Goal: Transaction & Acquisition: Purchase product/service

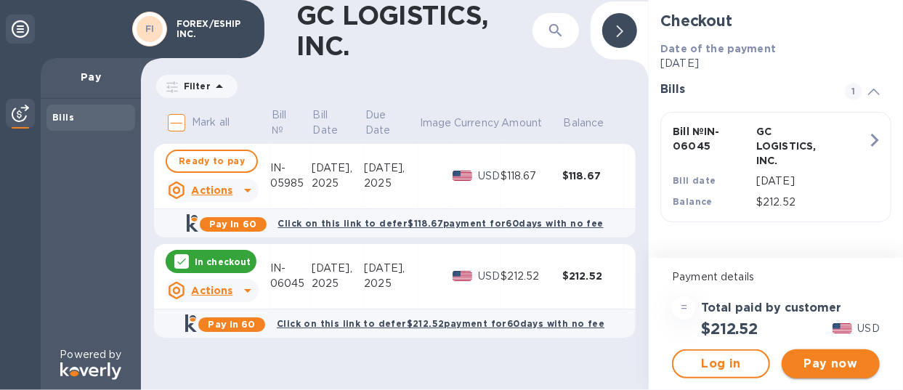
click at [835, 357] on span "Pay now" at bounding box center [830, 363] width 75 height 17
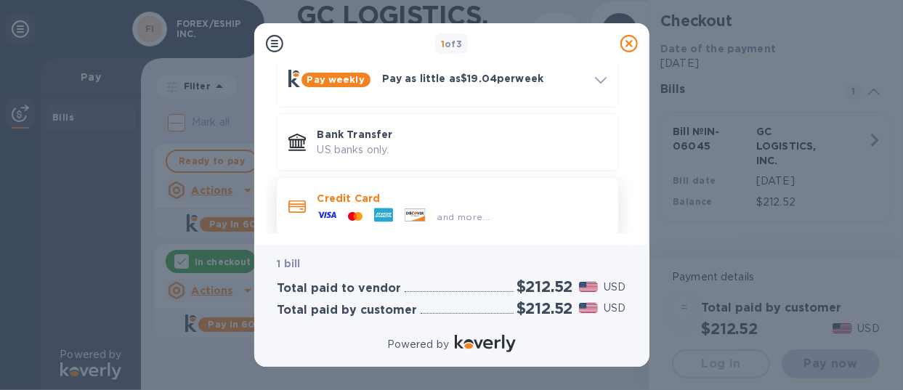
scroll to position [145, 0]
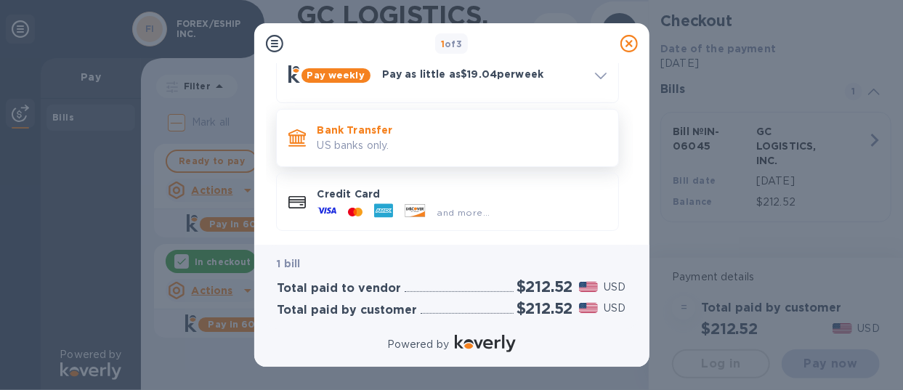
click at [368, 131] on p "Bank Transfer" at bounding box center [461, 130] width 289 height 15
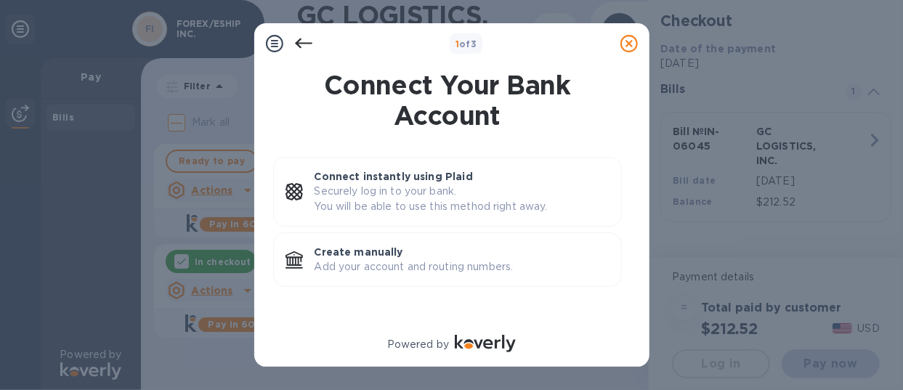
scroll to position [0, 0]
click at [441, 251] on p "Create manually" at bounding box center [462, 252] width 295 height 15
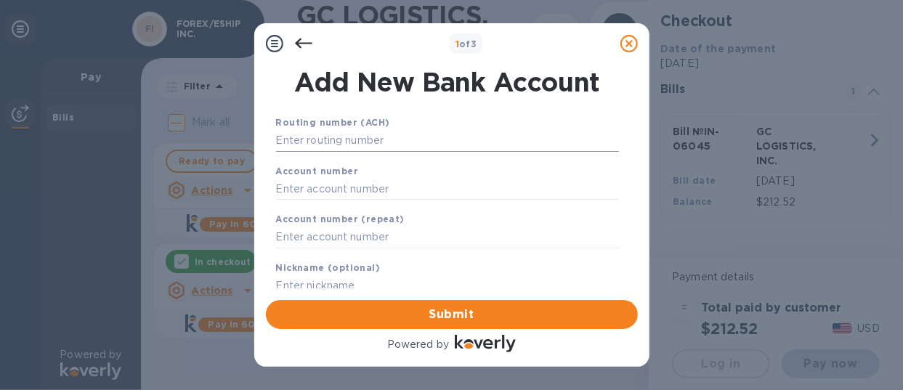
click at [386, 139] on input "text" at bounding box center [447, 141] width 343 height 22
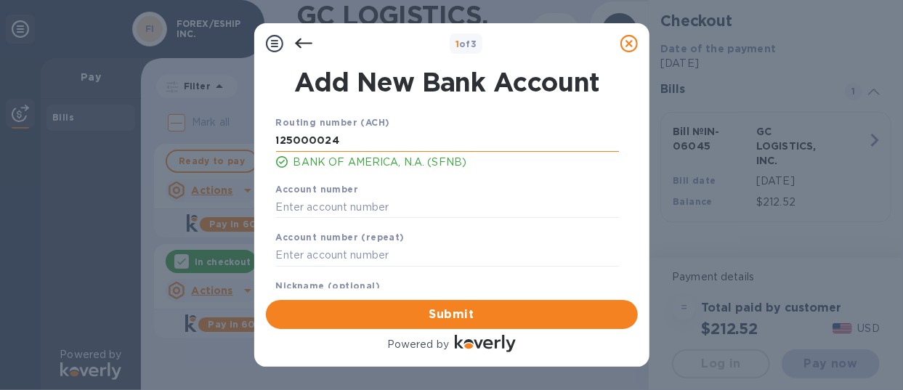
click at [309, 140] on input "125000024" at bounding box center [447, 141] width 343 height 22
click at [360, 140] on input "125000024" at bounding box center [447, 141] width 343 height 22
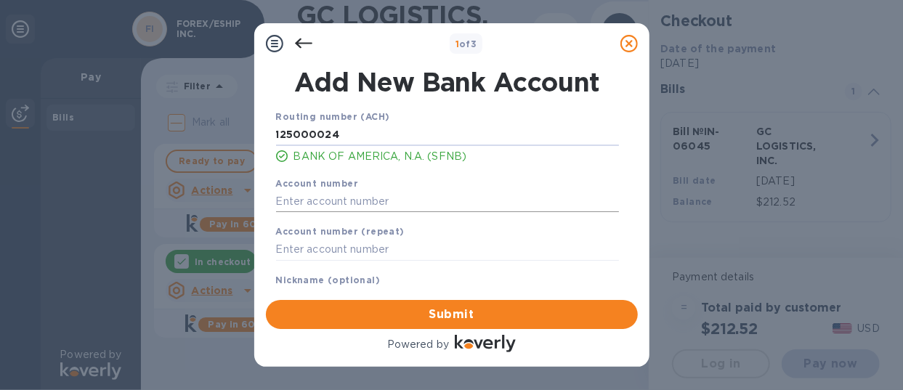
type input "125000024"
click at [362, 195] on input "text" at bounding box center [447, 201] width 343 height 22
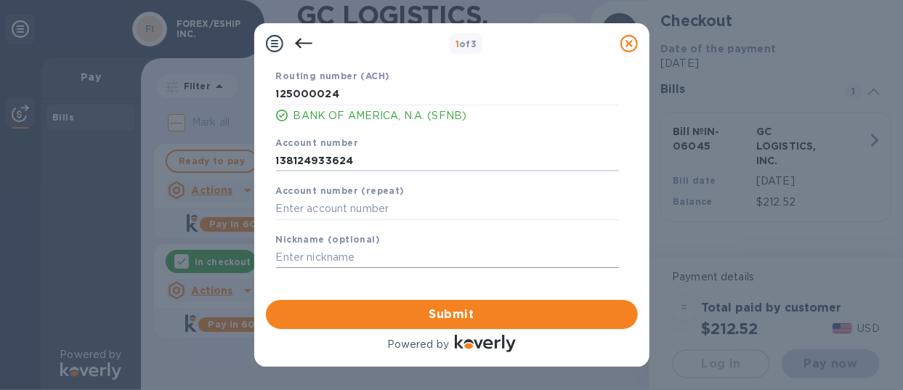
click at [337, 248] on input "text" at bounding box center [447, 258] width 343 height 22
click at [344, 255] on input "text" at bounding box center [447, 258] width 343 height 22
drag, startPoint x: 370, startPoint y: 153, endPoint x: 152, endPoint y: 147, distance: 218.7
click at [152, 147] on div "1 of 3 Add New Bank Account Routing number (ACH) [US_BANK_ROUTING_MICR] BANK OF…" at bounding box center [451, 195] width 903 height 390
type input "122235821"
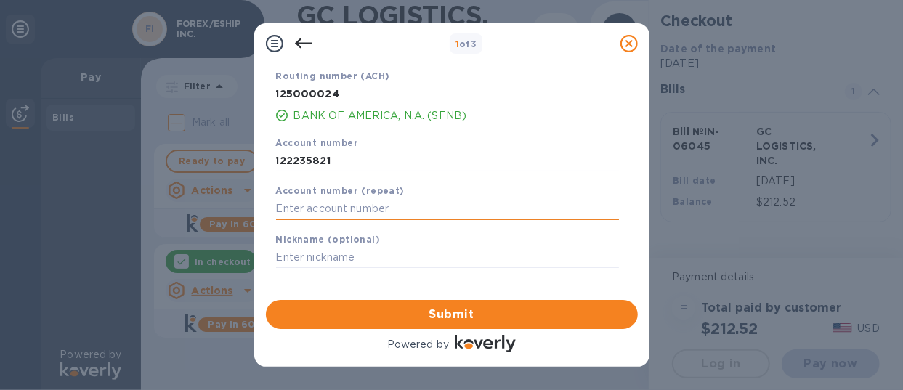
click at [439, 198] on input "text" at bounding box center [447, 209] width 343 height 22
click at [330, 202] on input "text" at bounding box center [447, 209] width 343 height 22
type input "153498819918"
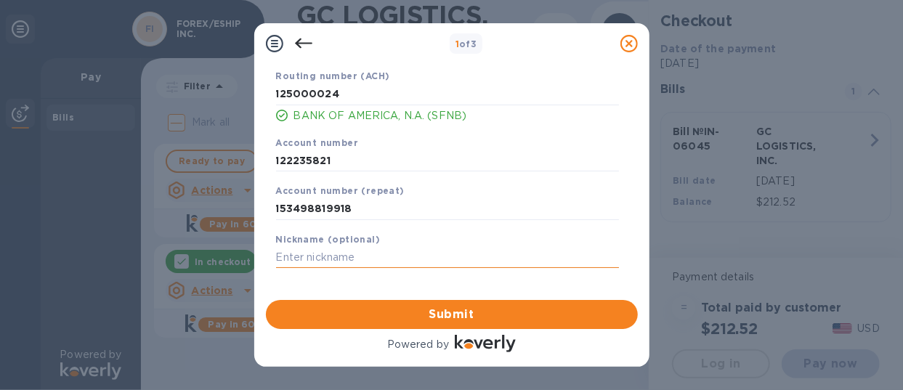
click at [483, 252] on input "text" at bounding box center [447, 258] width 343 height 22
drag, startPoint x: 358, startPoint y: 159, endPoint x: 170, endPoint y: 160, distance: 188.1
click at [170, 160] on div "1 of 3 Add New Bank Account Routing number (ACH) [US_BANK_ROUTING_MICR] BANK OF…" at bounding box center [451, 195] width 903 height 390
drag, startPoint x: 357, startPoint y: 86, endPoint x: 235, endPoint y: 89, distance: 122.1
click at [235, 89] on div "1 of 3 Add New Bank Account Routing number (ACH) [US_BANK_ROUTING_MICR] BANK OF…" at bounding box center [451, 195] width 903 height 390
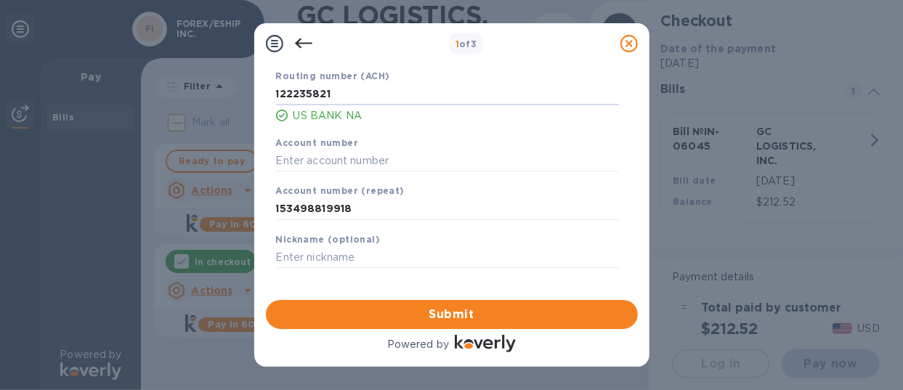
type input "122235821"
click at [491, 242] on div "Nickname (optional)" at bounding box center [447, 250] width 354 height 49
click at [388, 150] on input "text" at bounding box center [447, 161] width 343 height 22
type input "153498819918"
click at [513, 261] on input "text" at bounding box center [447, 258] width 343 height 22
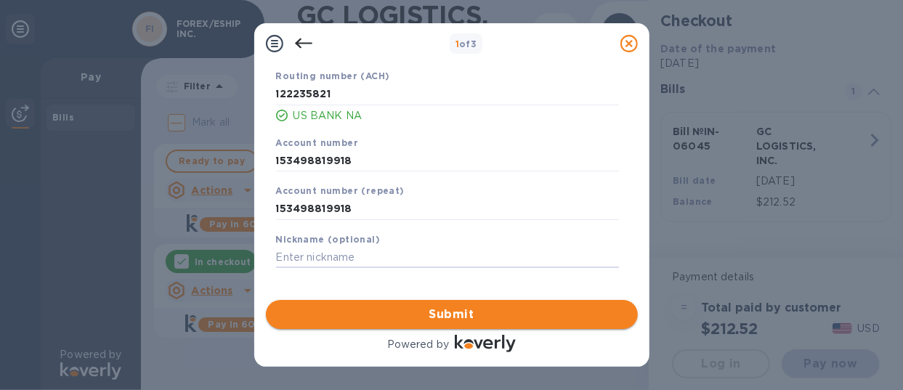
click at [479, 320] on span "Submit" at bounding box center [451, 314] width 349 height 17
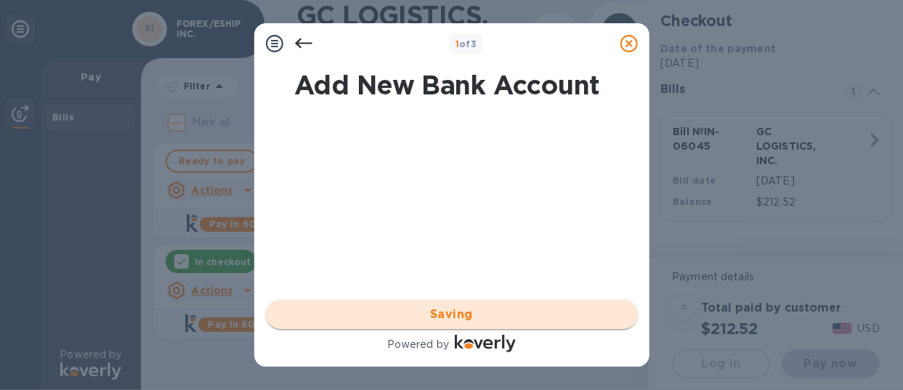
scroll to position [0, 0]
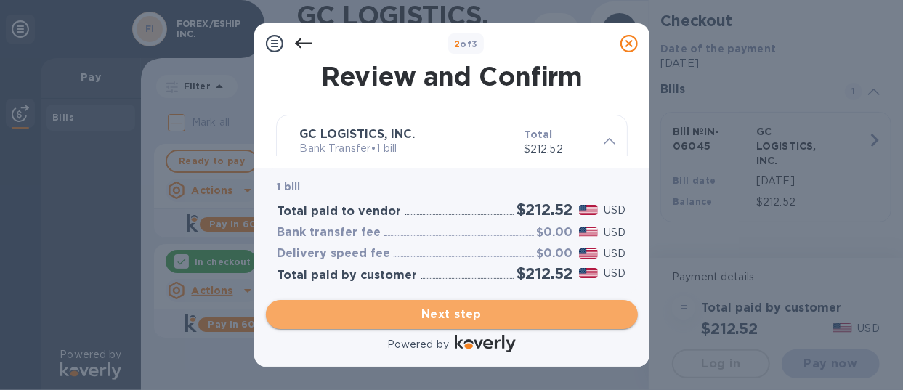
click at [481, 320] on span "Next step" at bounding box center [451, 314] width 349 height 17
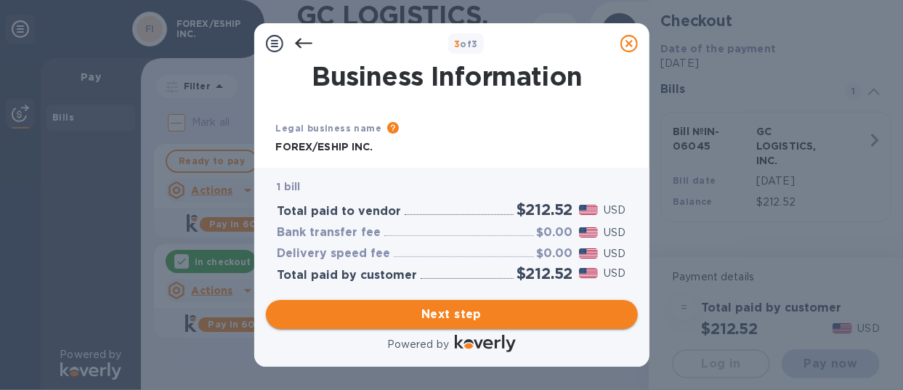
type input "[GEOGRAPHIC_DATA]"
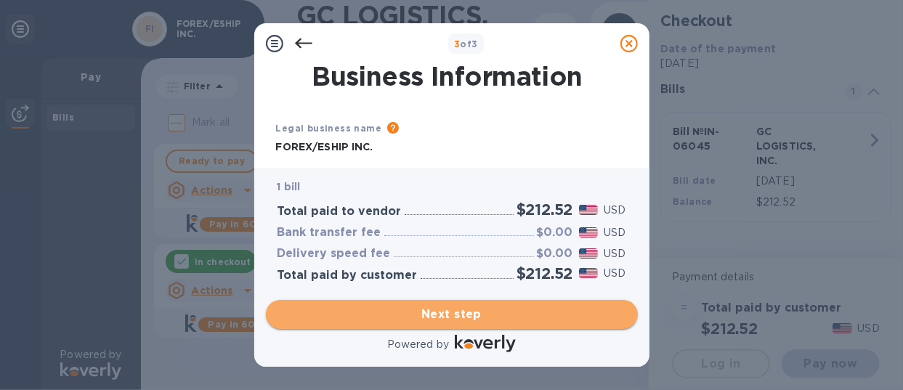
click at [486, 317] on span "Next step" at bounding box center [451, 314] width 349 height 17
click at [445, 317] on span "Next step" at bounding box center [451, 314] width 349 height 17
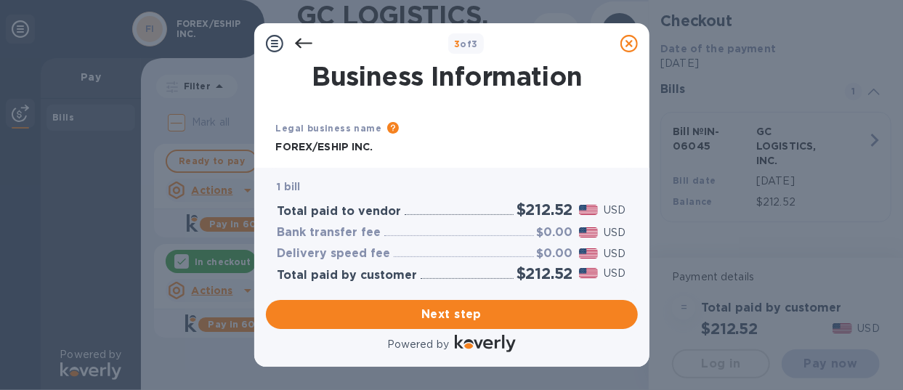
click at [365, 150] on input "FOREX/ESHIP INC." at bounding box center [447, 148] width 343 height 22
click at [378, 144] on input "FOREX/ESHIP INC." at bounding box center [447, 148] width 343 height 22
click at [413, 184] on p "1 bill" at bounding box center [451, 186] width 349 height 15
click at [327, 142] on input "FOREX ESHIP INC" at bounding box center [447, 148] width 343 height 22
type input "FOREX ESHIP INC"
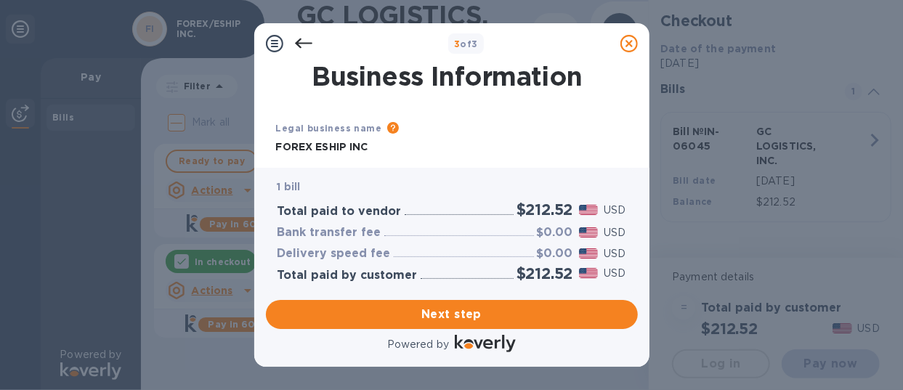
click at [427, 162] on div "Business Information Legal business name Please provide the legal name that app…" at bounding box center [451, 116] width 395 height 104
click at [437, 317] on span "Next step" at bounding box center [451, 314] width 349 height 17
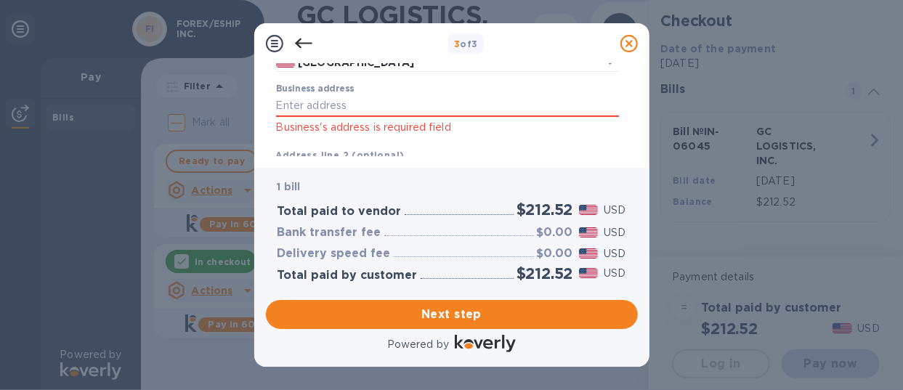
scroll to position [145, 0]
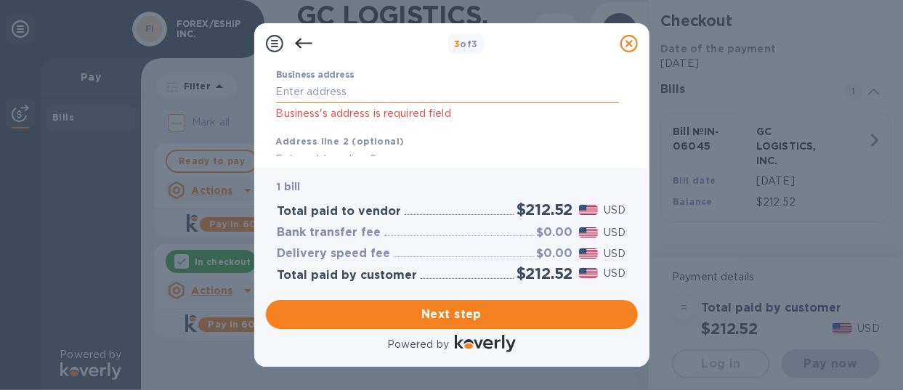
click at [495, 95] on input "Business address" at bounding box center [447, 92] width 343 height 22
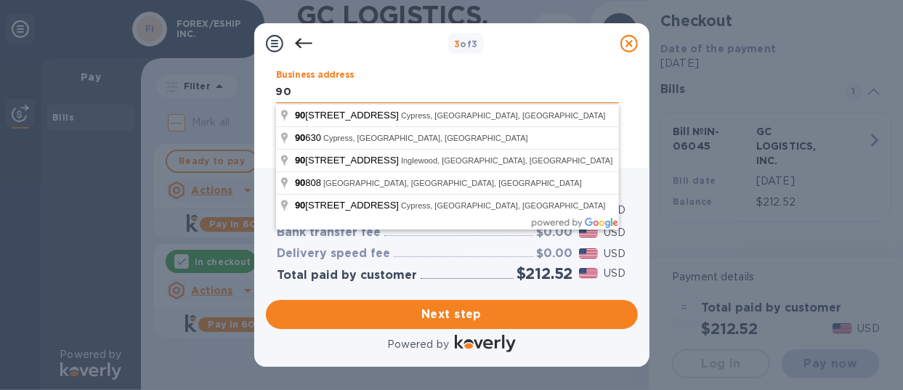
type input "9"
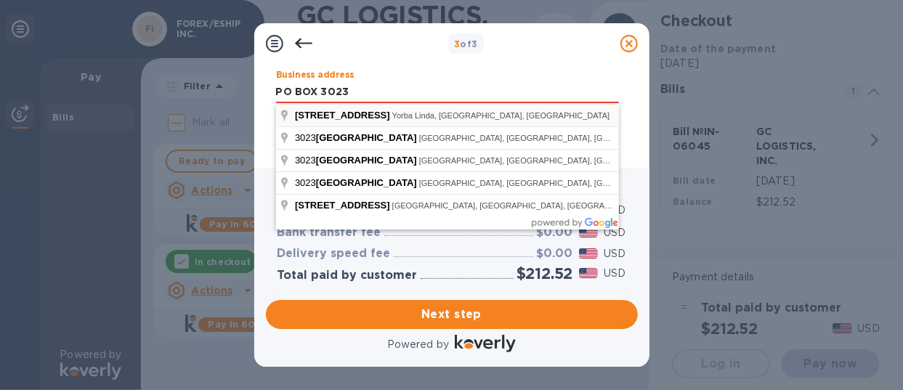
type input "[STREET_ADDRESS]"
type input "[PERSON_NAME]"
type input "CA"
type input "92887"
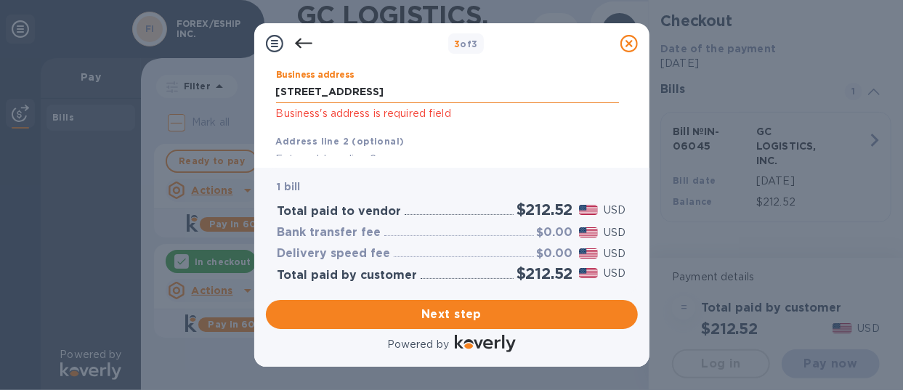
click at [431, 86] on input "[STREET_ADDRESS]" at bounding box center [447, 92] width 343 height 22
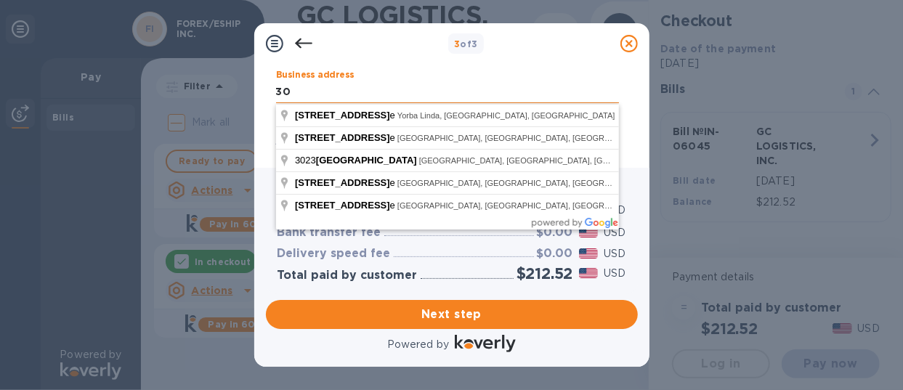
type input "3"
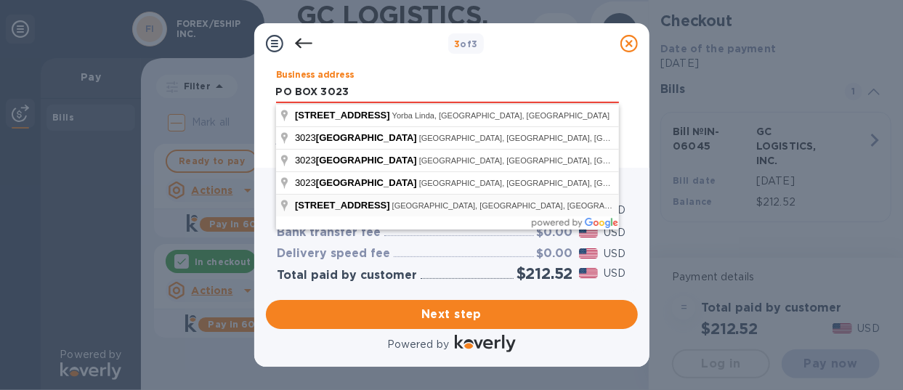
type input "[STREET_ADDRESS]"
type input "[GEOGRAPHIC_DATA]"
type input "92507"
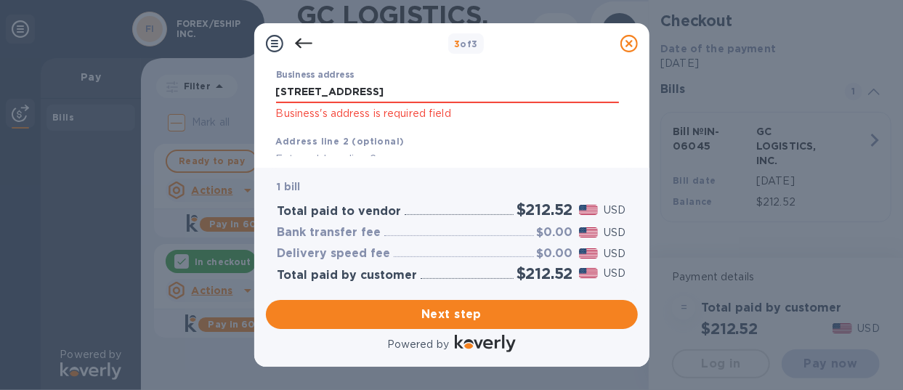
click at [443, 68] on div "Business address [STREET_ADDRESS] Business's address is required field" at bounding box center [447, 96] width 354 height 64
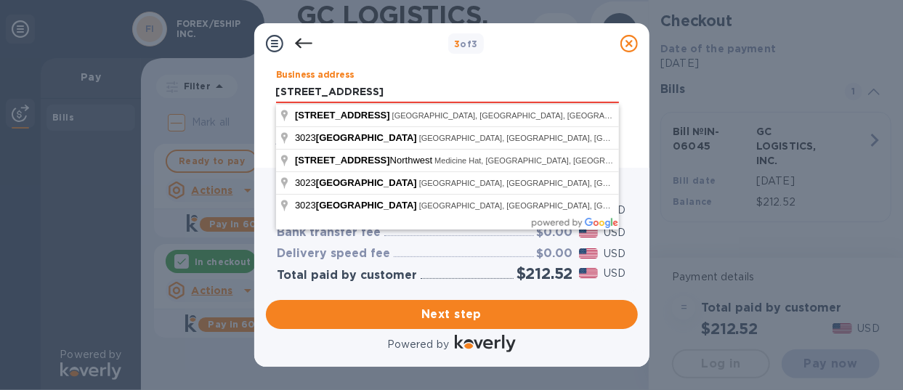
drag, startPoint x: 445, startPoint y: 92, endPoint x: 198, endPoint y: 90, distance: 247.0
click at [198, 90] on div "3 of 3 Business Information Legal business name Please provide the legal name t…" at bounding box center [451, 195] width 903 height 390
type input "PO BOX 3023"
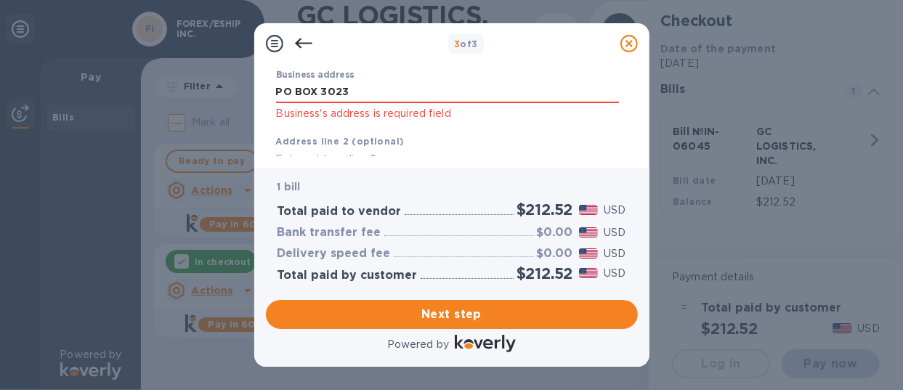
click at [450, 275] on div at bounding box center [467, 275] width 93 height 7
click at [376, 141] on b "Address line 2 (optional)" at bounding box center [340, 141] width 129 height 11
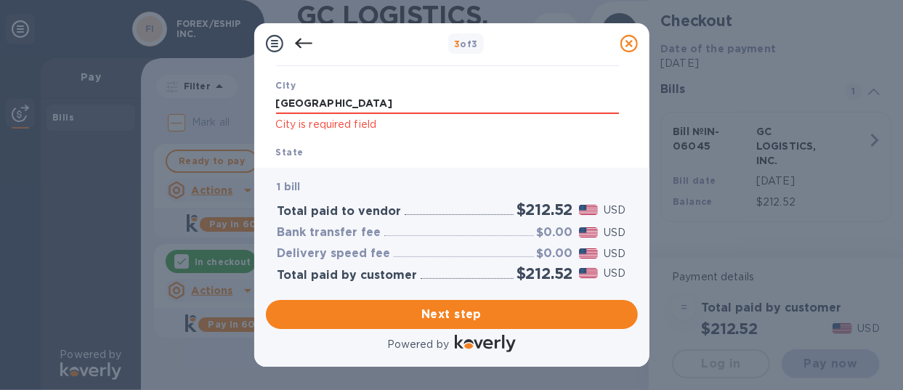
scroll to position [218, 0]
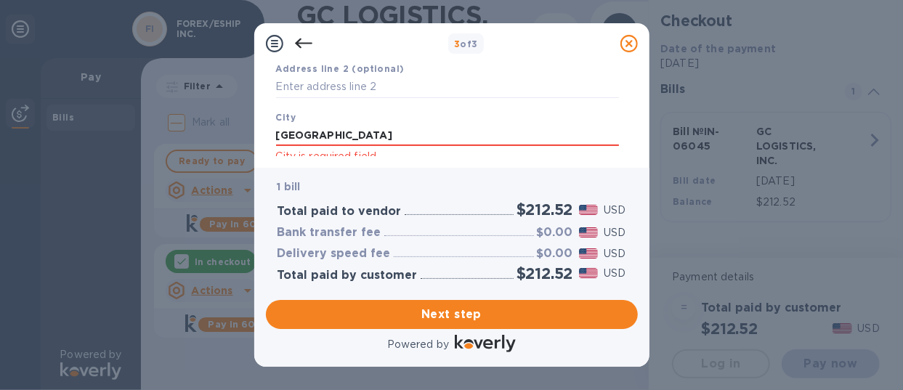
drag, startPoint x: 371, startPoint y: 134, endPoint x: 143, endPoint y: 132, distance: 228.1
click at [143, 132] on div "3 of 3 Business Information Legal business name Please provide the legal name t…" at bounding box center [451, 195] width 903 height 390
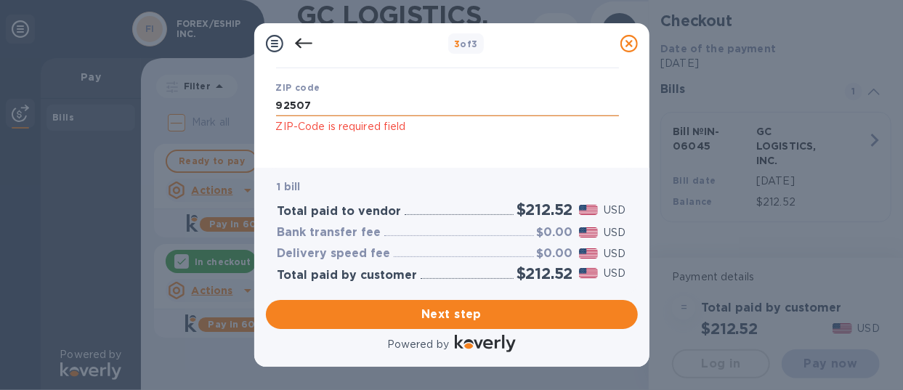
type input "CERRITOS"
drag, startPoint x: 335, startPoint y: 102, endPoint x: 211, endPoint y: 105, distance: 124.2
click at [211, 105] on div "3 of 3 Business Information Legal business name Please provide the legal name t…" at bounding box center [451, 195] width 903 height 390
type input "90703"
click at [304, 128] on p "ZIP-Code is required field" at bounding box center [447, 126] width 343 height 17
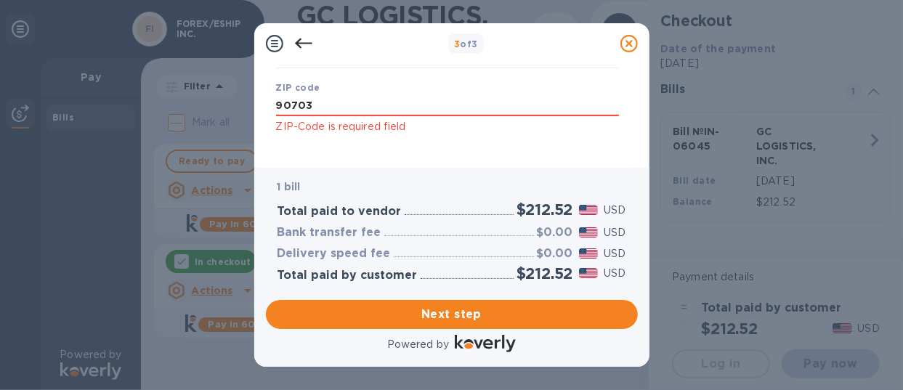
click at [307, 152] on div "Save" at bounding box center [447, 148] width 354 height 12
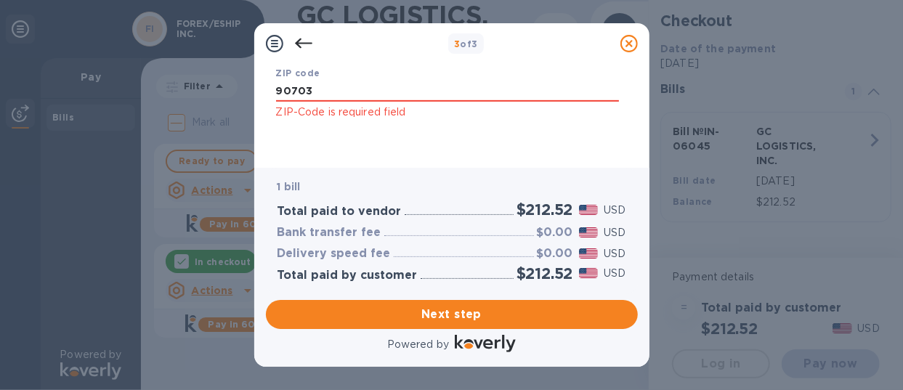
click at [394, 159] on div "Business Information Legal business name Please provide the legal name that app…" at bounding box center [451, 116] width 395 height 104
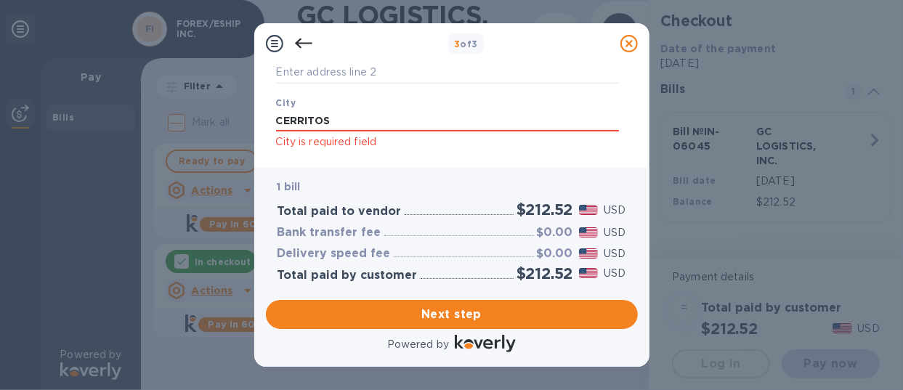
scroll to position [305, 0]
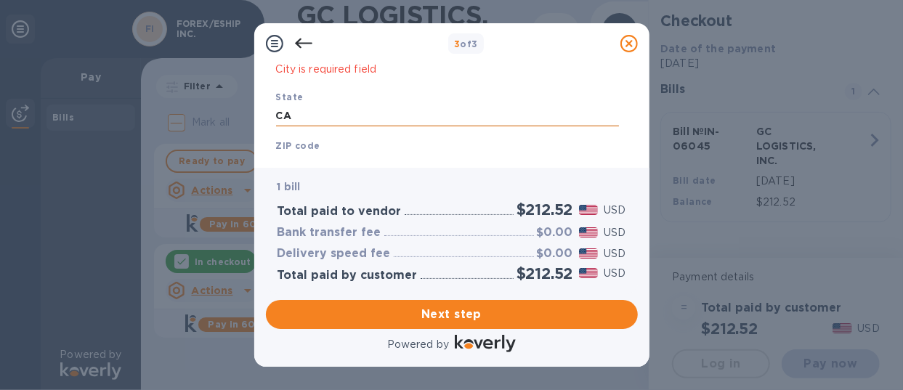
click at [431, 114] on input "CA" at bounding box center [447, 116] width 343 height 22
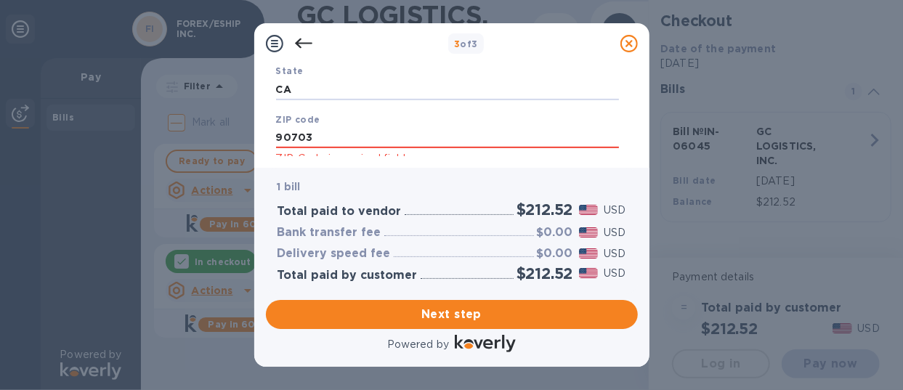
scroll to position [378, 0]
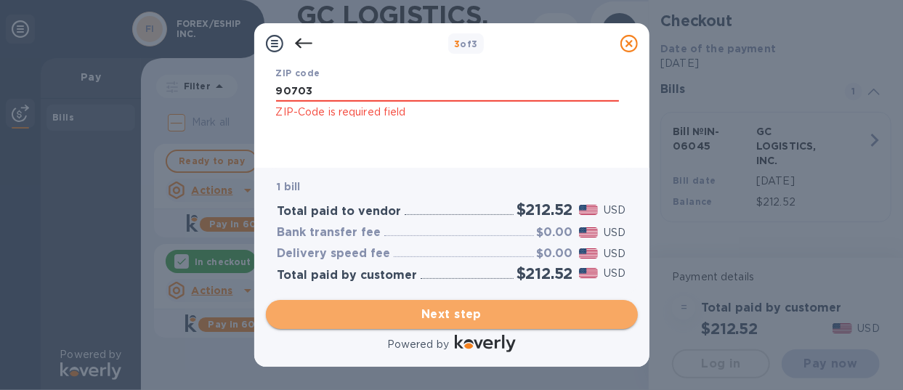
click at [437, 307] on span "Next step" at bounding box center [451, 314] width 349 height 17
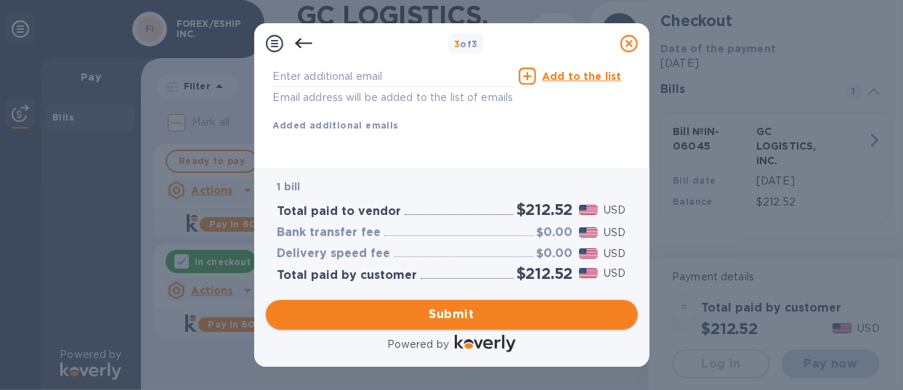
click at [529, 322] on span "Submit" at bounding box center [451, 314] width 349 height 17
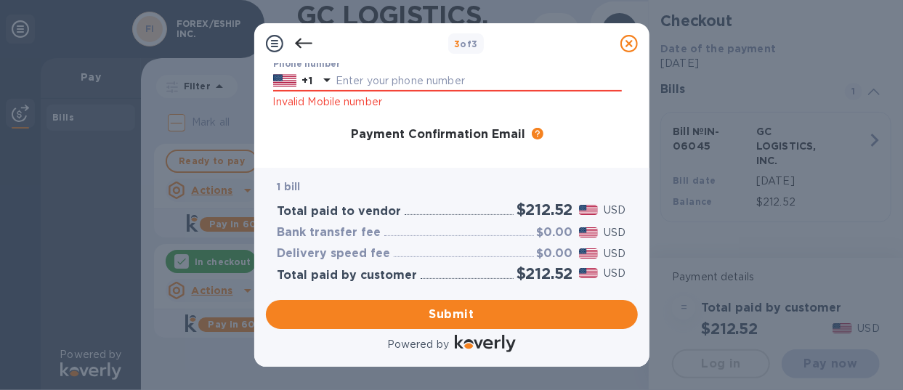
scroll to position [232, 0]
click at [367, 80] on input "text" at bounding box center [479, 82] width 286 height 22
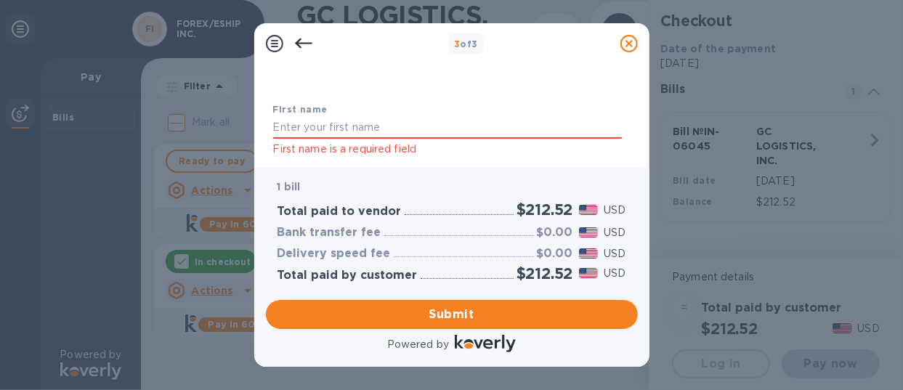
scroll to position [87, 0]
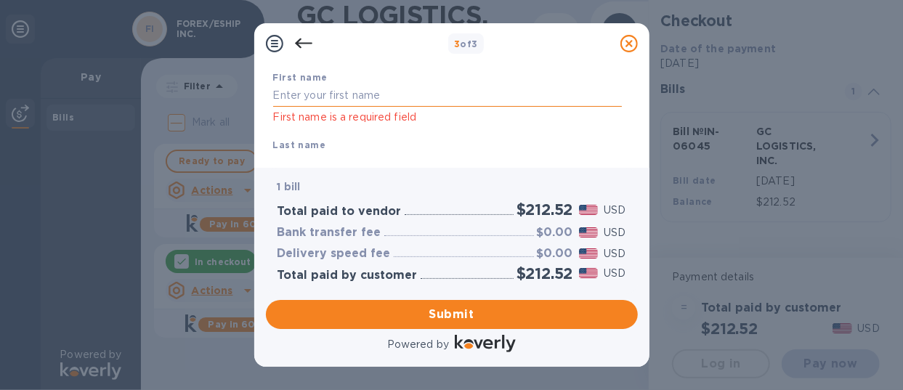
click at [315, 100] on input "text" at bounding box center [447, 96] width 349 height 22
type input "[PERSON_NAME]"
click at [252, 171] on div "3 of 3 Payment Contact Information First name [PERSON_NAME] First name is a req…" at bounding box center [451, 195] width 903 height 390
click at [359, 142] on div "Last name Last name is a required field" at bounding box center [447, 165] width 360 height 68
click at [417, 162] on div "Payment Contact Information First name [PERSON_NAME] First name is a required f…" at bounding box center [451, 116] width 395 height 104
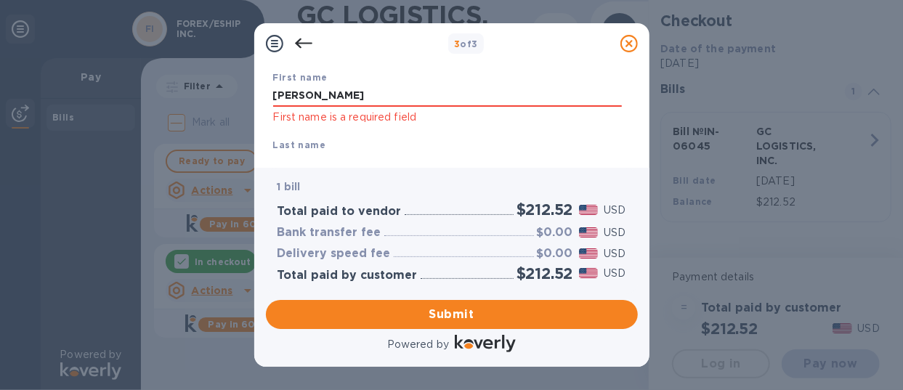
click at [413, 150] on div "Last name Last name is a required field" at bounding box center [447, 165] width 360 height 68
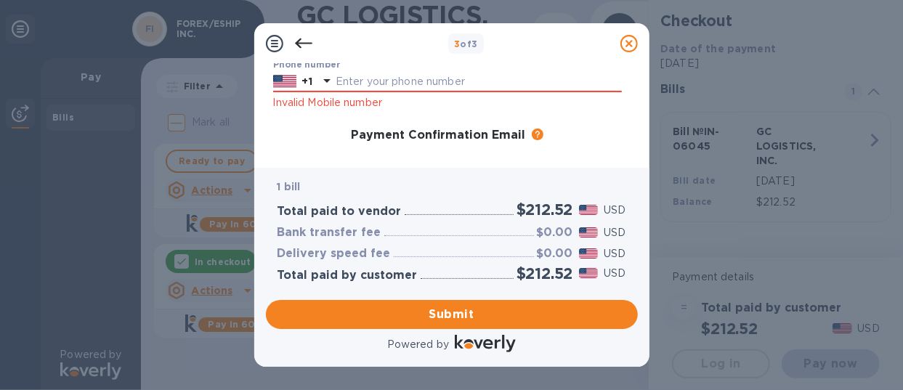
scroll to position [160, 0]
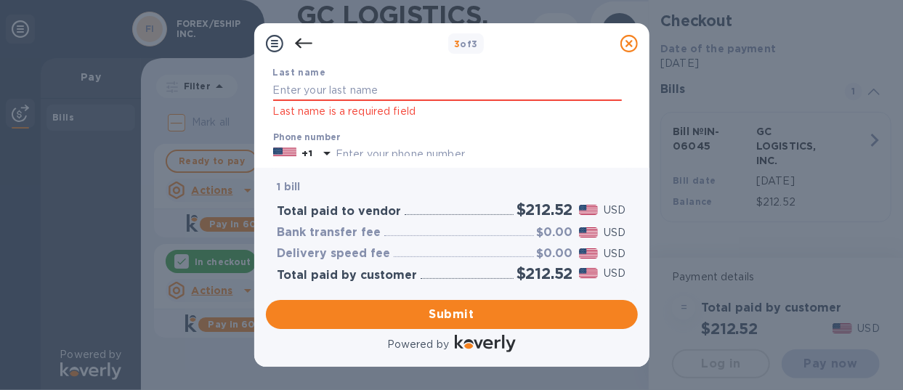
drag, startPoint x: 429, startPoint y: 86, endPoint x: 235, endPoint y: 97, distance: 193.5
click at [235, 97] on div "3 of 3 Payment Contact Information First name [PERSON_NAME] First name is a req…" at bounding box center [451, 195] width 903 height 390
type input "[PERSON_NAME]"
type input "[PERSON_NAME][EMAIL_ADDRESS][PERSON_NAME][DOMAIN_NAME]"
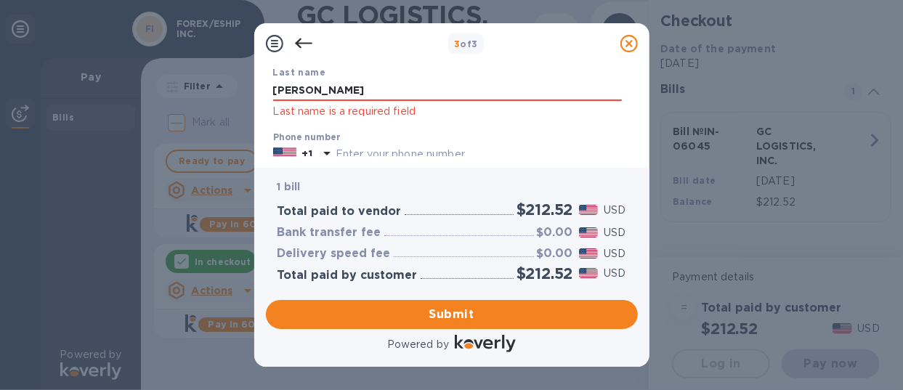
click at [385, 153] on input "text" at bounding box center [479, 155] width 286 height 22
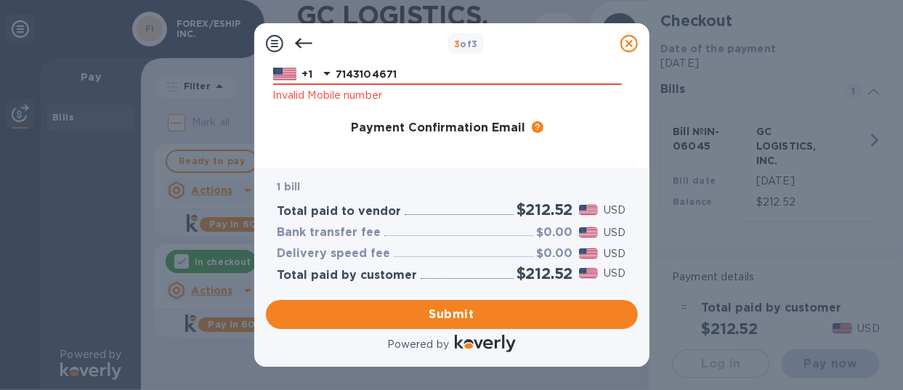
scroll to position [243, 0]
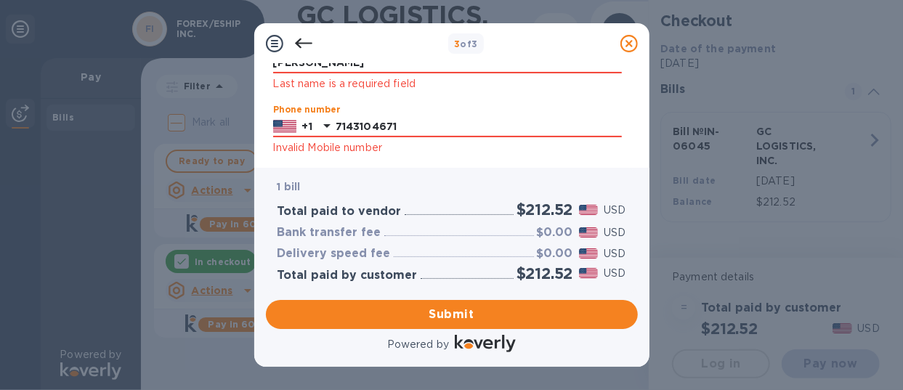
drag, startPoint x: 430, startPoint y: 65, endPoint x: 285, endPoint y: 71, distance: 144.7
click at [285, 71] on div "First name [PERSON_NAME] First name is a required field Last name [PERSON_NAME]…" at bounding box center [447, 165] width 360 height 402
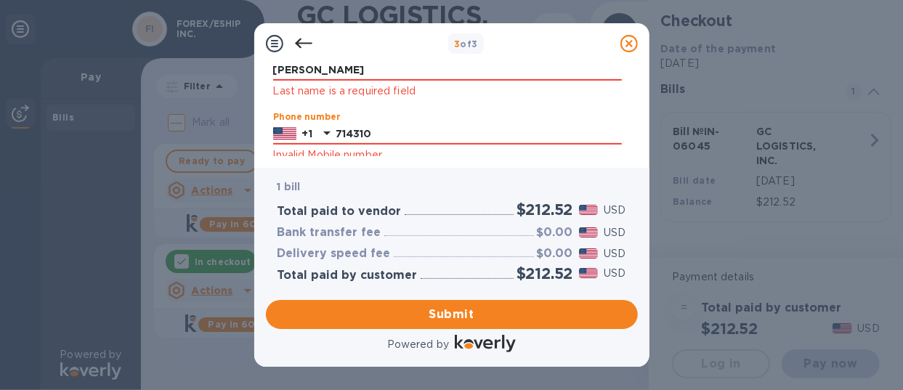
type input "7143104671"
click at [356, 162] on div "Payment Contact Information First name [PERSON_NAME] First name is a required f…" at bounding box center [451, 116] width 395 height 104
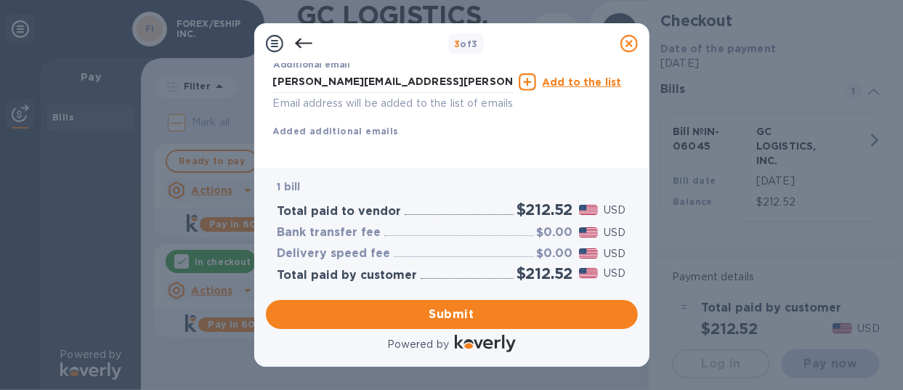
scroll to position [431, 0]
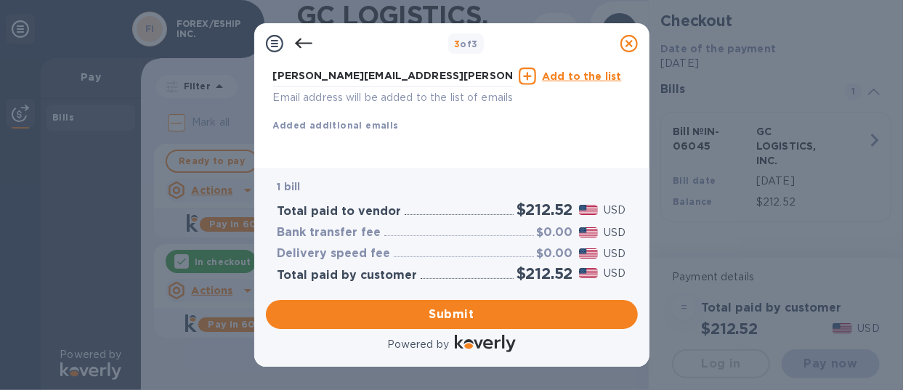
click at [492, 311] on span "Submit" at bounding box center [451, 314] width 349 height 17
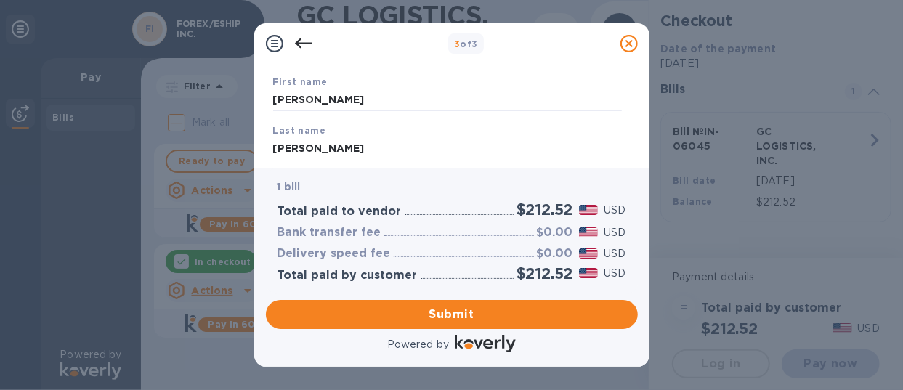
scroll to position [89, 0]
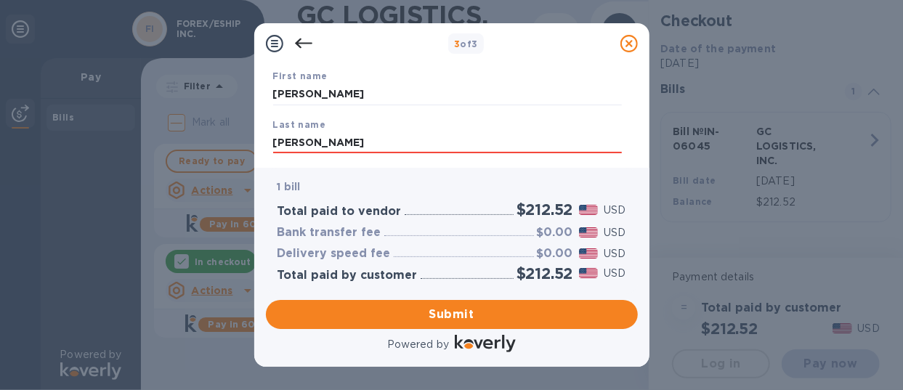
drag, startPoint x: 333, startPoint y: 147, endPoint x: 150, endPoint y: 139, distance: 183.2
click at [150, 139] on div "3 of 3 Payment Contact Information First name [PERSON_NAME] Last name [PERSON_N…" at bounding box center [451, 195] width 903 height 390
type input "[PERSON_NAME]"
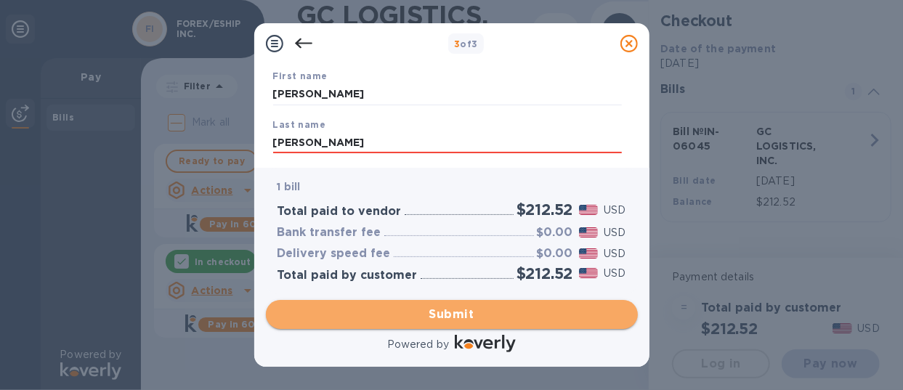
click at [398, 310] on span "Submit" at bounding box center [451, 314] width 349 height 17
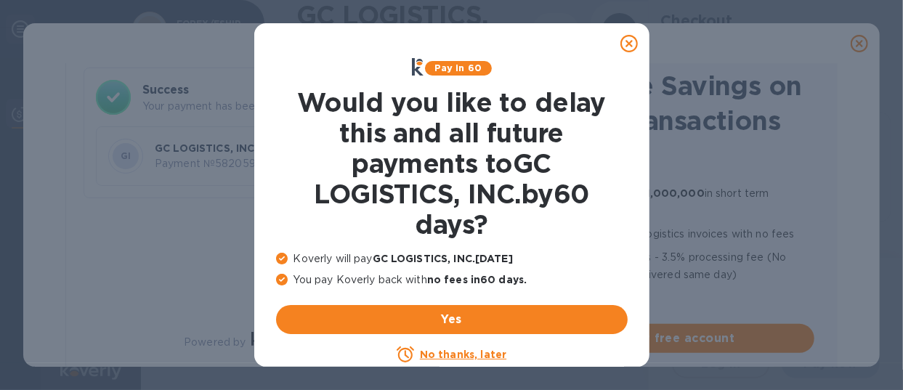
checkbox input "true"
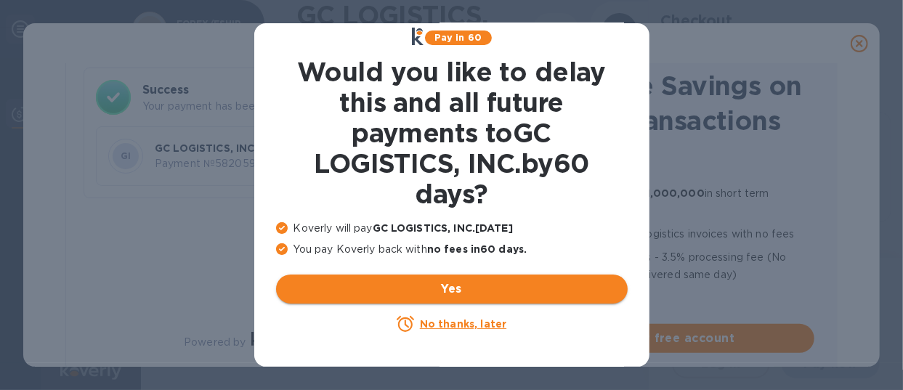
click at [485, 325] on u "No thanks, later" at bounding box center [463, 324] width 86 height 12
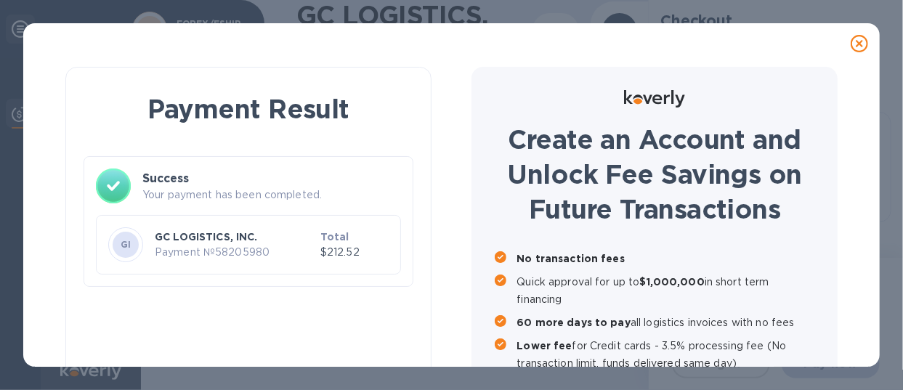
scroll to position [0, 0]
